Goal: Browse casually: Explore the website without a specific task or goal

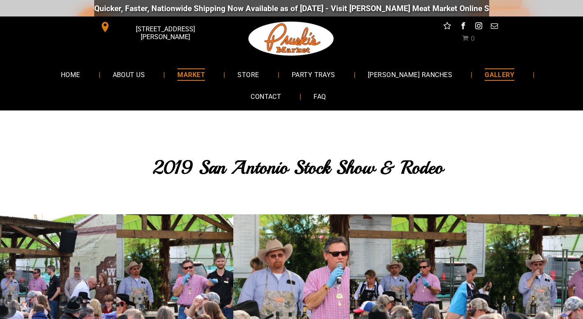
click at [177, 71] on span "MARKET" at bounding box center [191, 74] width 28 height 12
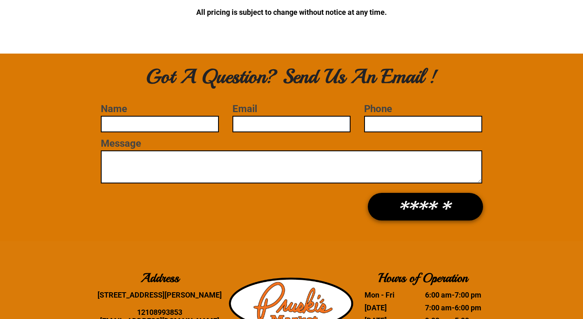
scroll to position [2329, 0]
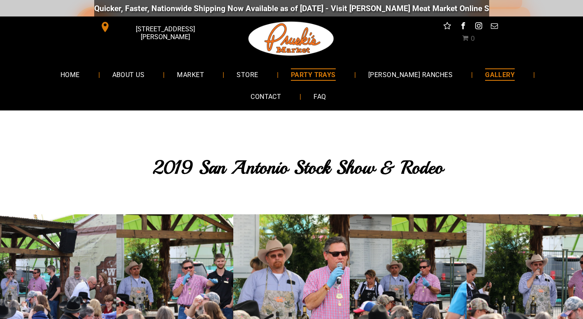
click at [294, 72] on span "PARTY TRAYS" at bounding box center [313, 74] width 45 height 12
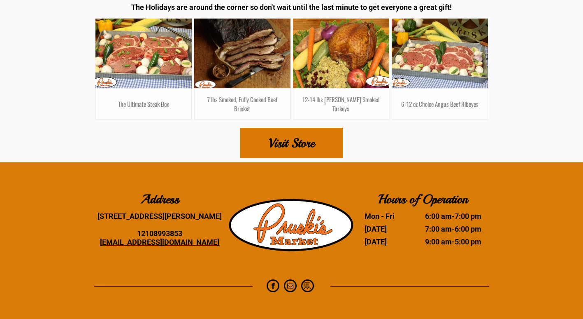
scroll to position [5089, 0]
click at [298, 139] on span "Visit Store" at bounding box center [292, 142] width 46 height 29
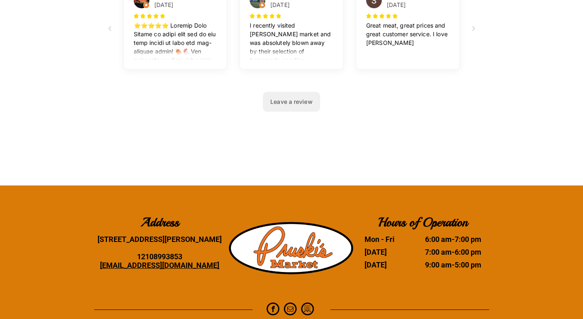
scroll to position [1804, 0]
